Goal: Complete application form

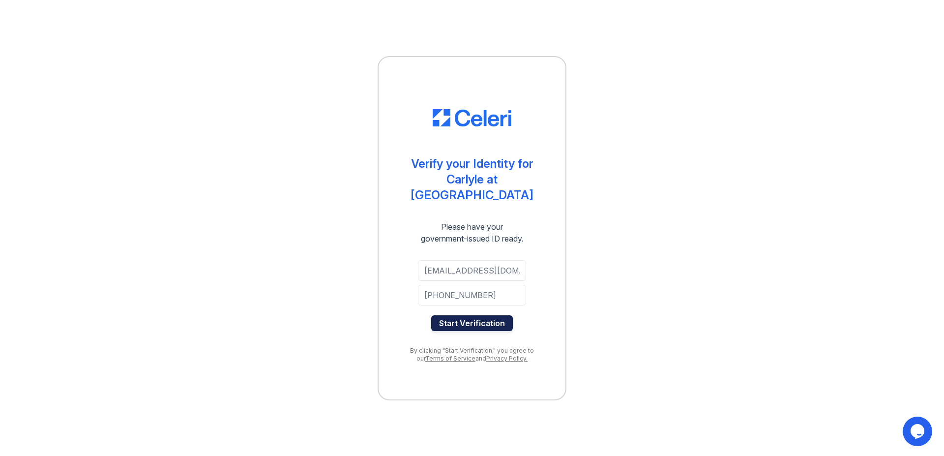
click at [494, 315] on button "Start Verification" at bounding box center [472, 323] width 82 height 16
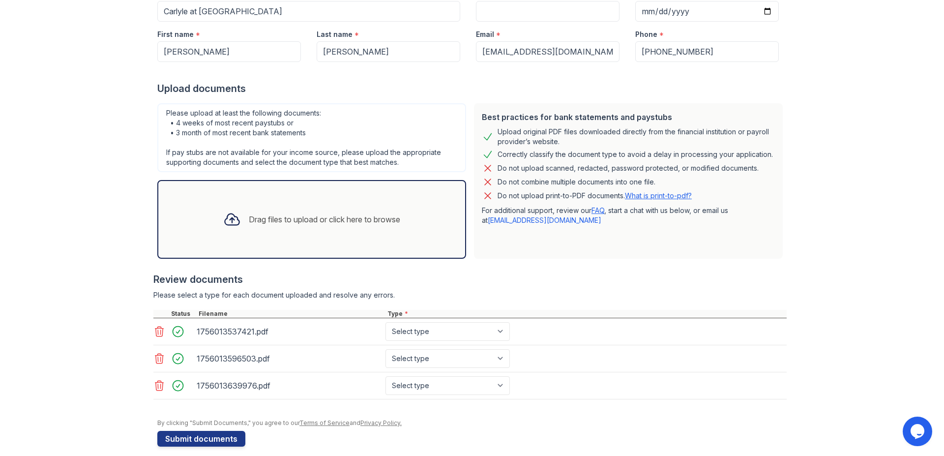
scroll to position [129, 0]
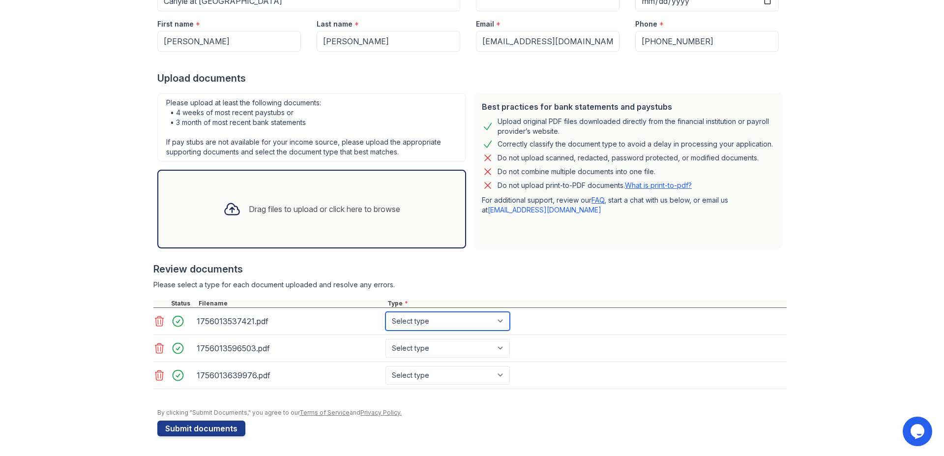
click at [386, 312] on select "Select type Paystub Bank Statement Offer Letter Tax Documents Benefit Award Let…" at bounding box center [448, 321] width 124 height 19
select select "bank_statement"
click option "Bank Statement" at bounding box center [0, 0] width 0 height 0
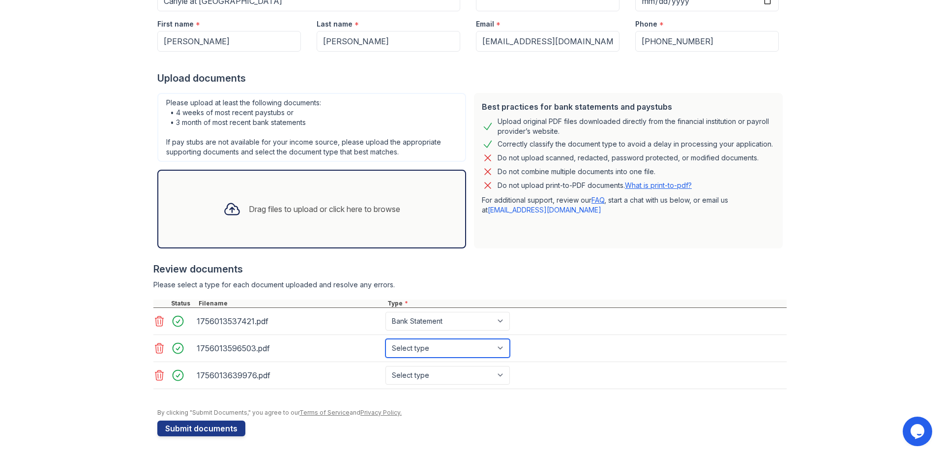
click at [386, 339] on select "Select type Paystub Bank Statement Offer Letter Tax Documents Benefit Award Let…" at bounding box center [448, 348] width 124 height 19
select select "bank_statement"
click option "Bank Statement" at bounding box center [0, 0] width 0 height 0
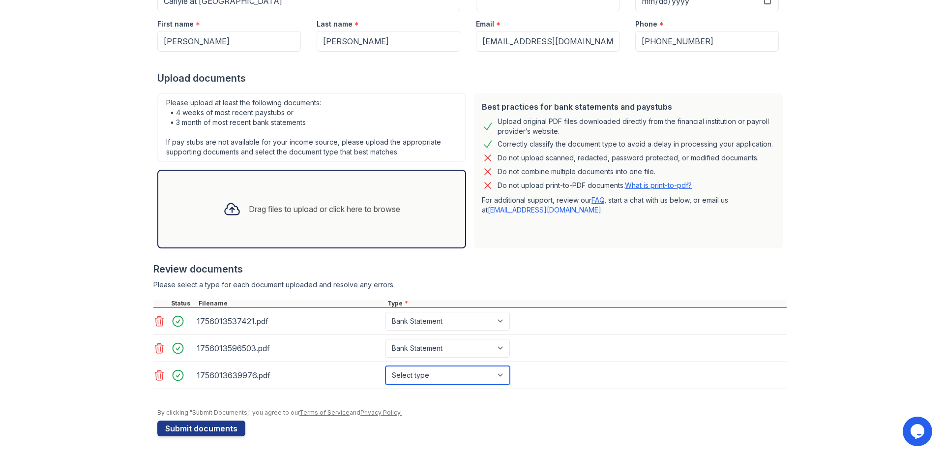
click at [386, 366] on select "Select type Paystub Bank Statement Offer Letter Tax Documents Benefit Award Let…" at bounding box center [448, 375] width 124 height 19
select select "bank_statement"
click option "Bank Statement" at bounding box center [0, 0] width 0 height 0
click at [179, 425] on button "Submit documents" at bounding box center [201, 428] width 88 height 16
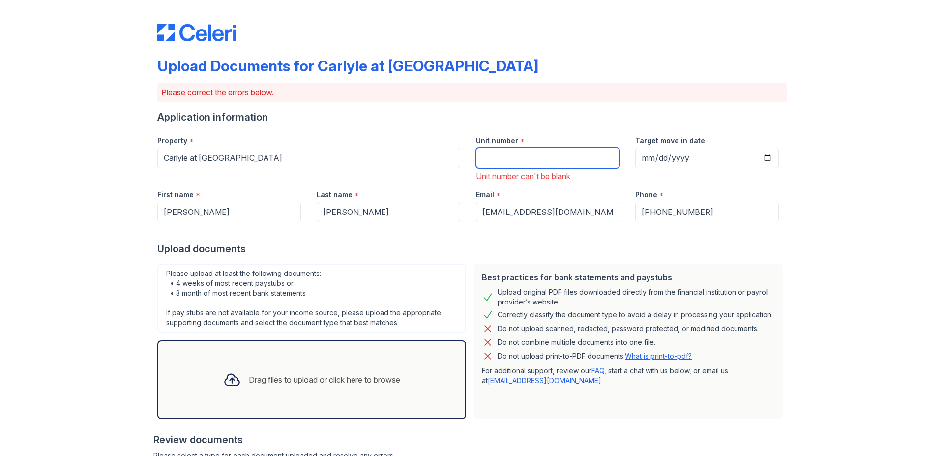
click at [508, 161] on input "Unit number" at bounding box center [548, 158] width 144 height 21
type input "2099"
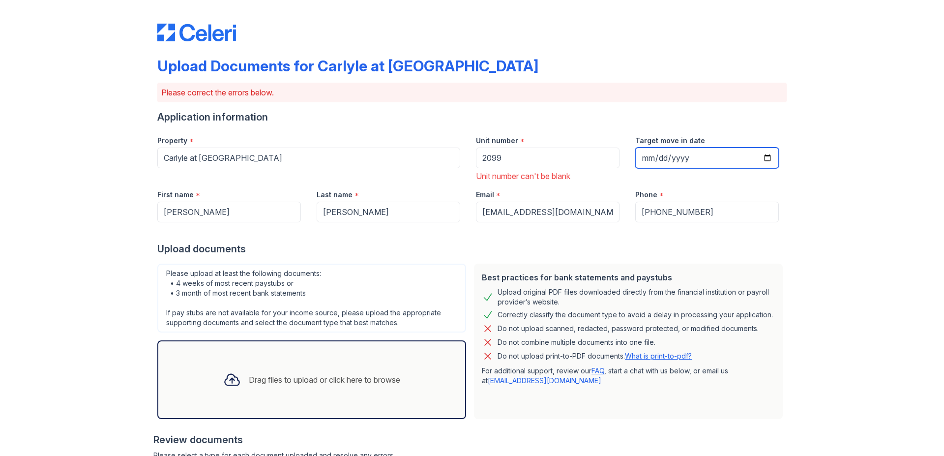
click at [641, 161] on input "Target move in date" at bounding box center [707, 158] width 144 height 21
type input "2025-10-28"
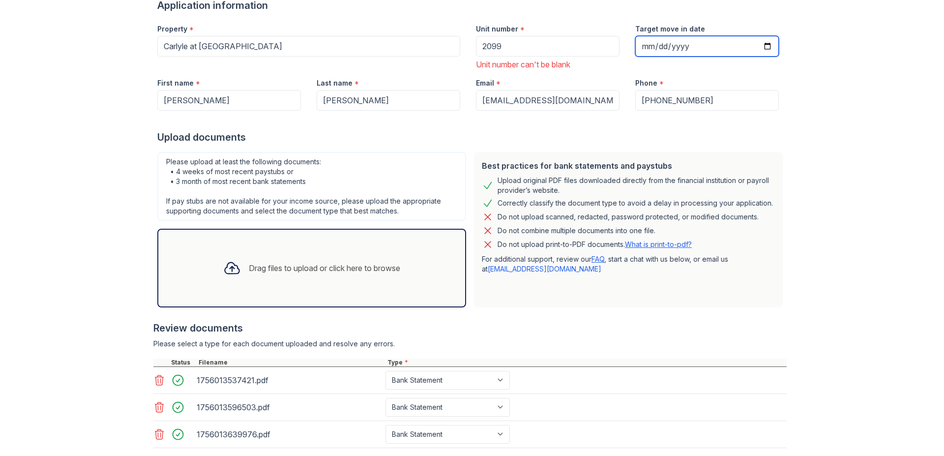
scroll to position [171, 0]
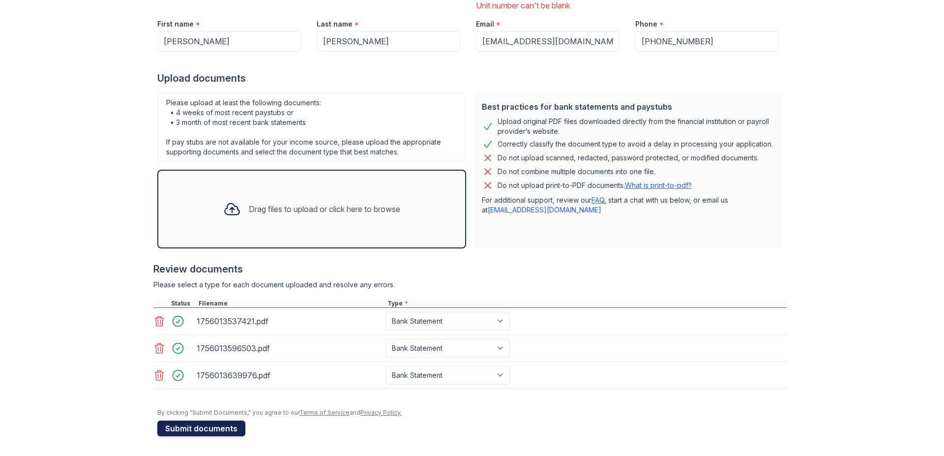
click at [216, 428] on button "Submit documents" at bounding box center [201, 428] width 88 height 16
